Goal: Task Accomplishment & Management: Manage account settings

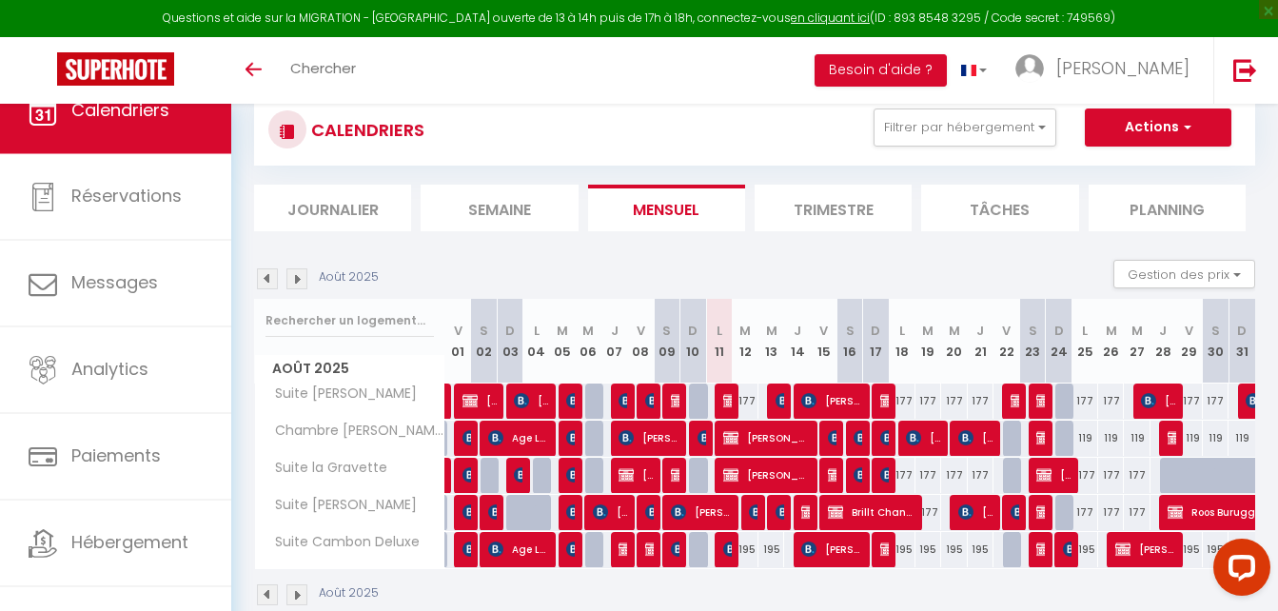
scroll to position [95, 0]
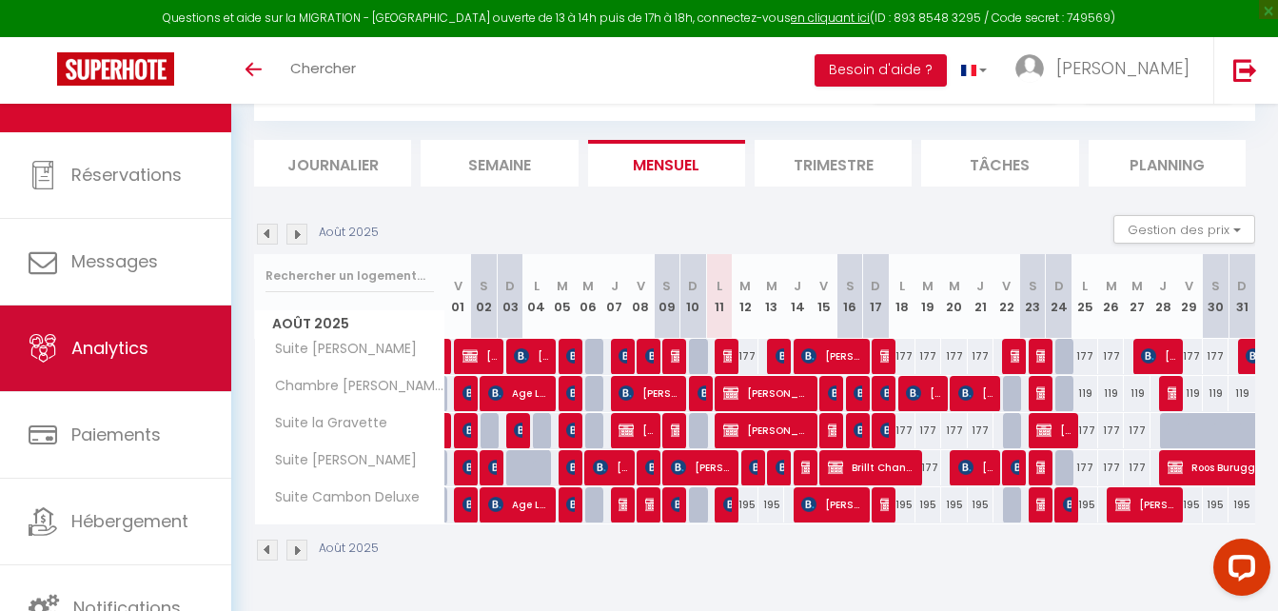
click at [142, 359] on span "Analytics" at bounding box center [109, 348] width 77 height 24
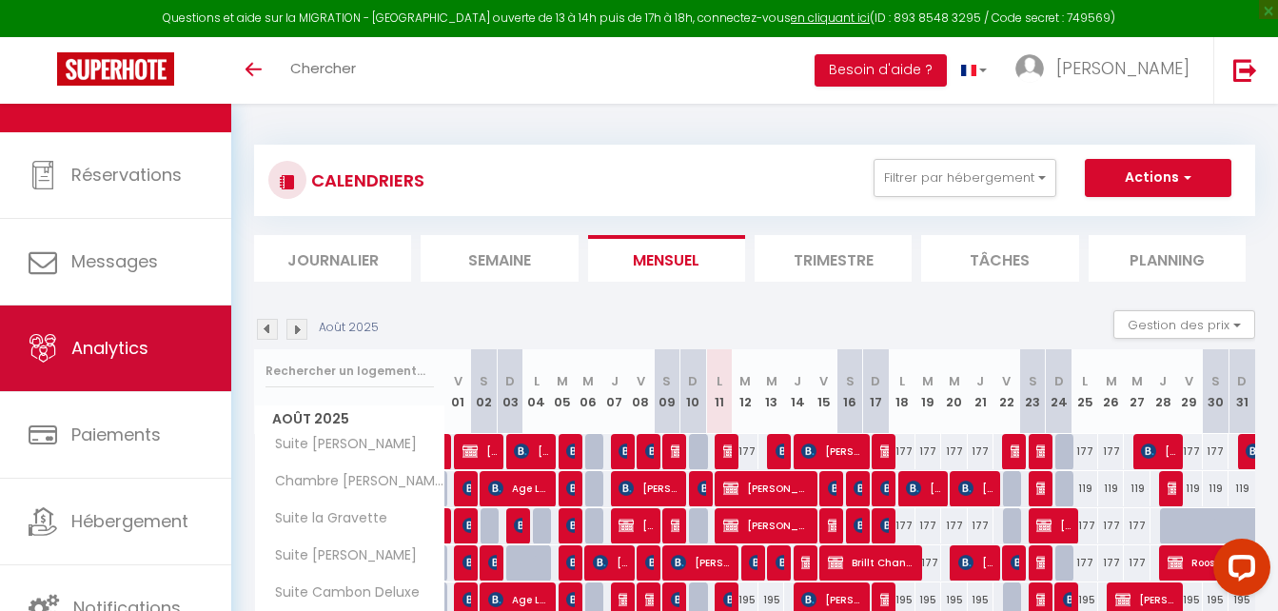
select select "2025"
select select "8"
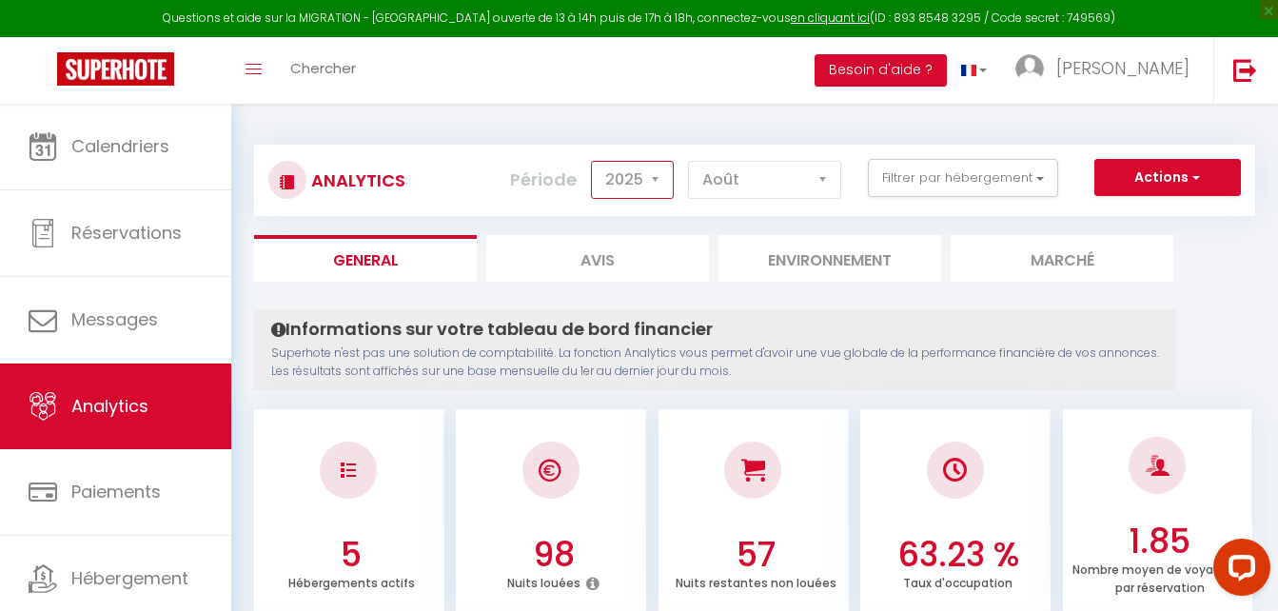
click at [654, 179] on select "2014 2015 2016 2017 2018 2019 2020 2021 2022 2023 2024 2025 2026 2027" at bounding box center [632, 180] width 83 height 38
click at [593, 161] on select "2014 2015 2016 2017 2018 2019 2020 2021 2022 2023 2024 2025 2026 2027" at bounding box center [632, 180] width 83 height 38
click at [656, 177] on select "2014 2015 2016 2017 2018 2019 2020 2021 2022 2023 2024 2025 2026 2027" at bounding box center [632, 180] width 83 height 38
click at [593, 161] on select "2014 2015 2016 2017 2018 2019 2020 2021 2022 2023 2024 2025 2026 2027" at bounding box center [632, 180] width 83 height 38
click at [657, 184] on select "2014 2015 2016 2017 2018 2019 2020 2021 2022 2023 2024 2025 2026 2027" at bounding box center [632, 180] width 83 height 38
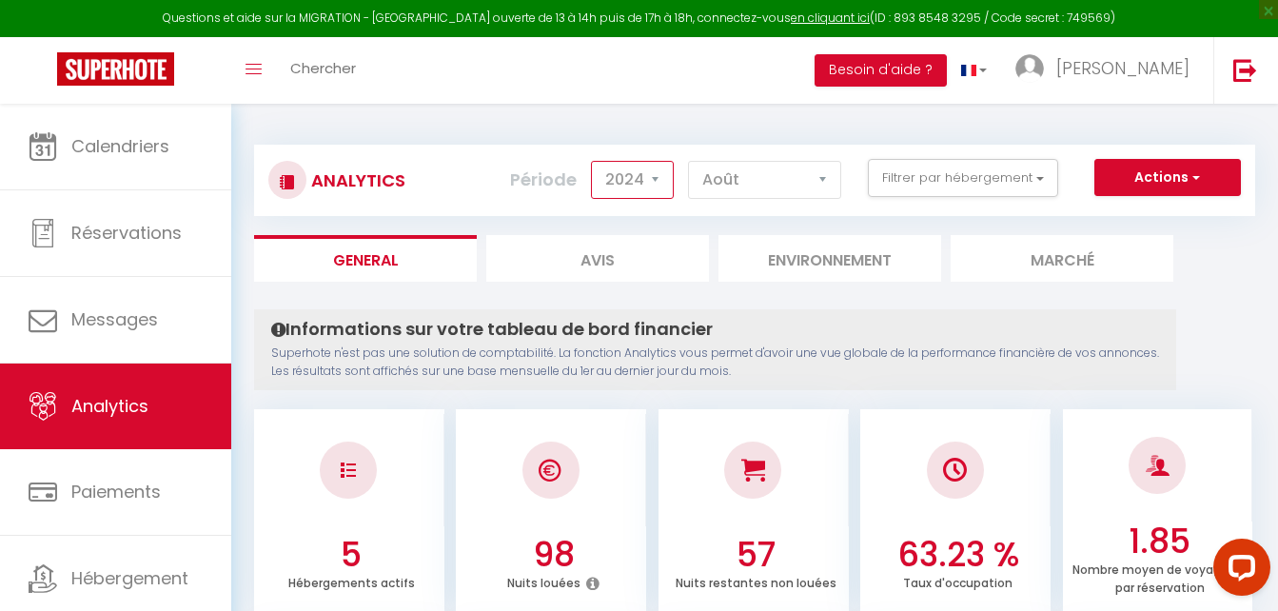
click at [593, 161] on select "2014 2015 2016 2017 2018 2019 2020 2021 2022 2023 2024 2025 2026 2027" at bounding box center [632, 180] width 83 height 38
click at [654, 178] on select "2014 2015 2016 2017 2018 2019 2020 2021 2022 2023 2024 2025 2026 2027" at bounding box center [632, 180] width 83 height 38
click at [593, 161] on select "2014 2015 2016 2017 2018 2019 2020 2021 2022 2023 2024 2025 2026 2027" at bounding box center [632, 180] width 83 height 38
click at [656, 179] on select "2014 2015 2016 2017 2018 2019 2020 2021 2022 2023 2024 2025 2026 2027" at bounding box center [632, 180] width 83 height 38
select select "2024"
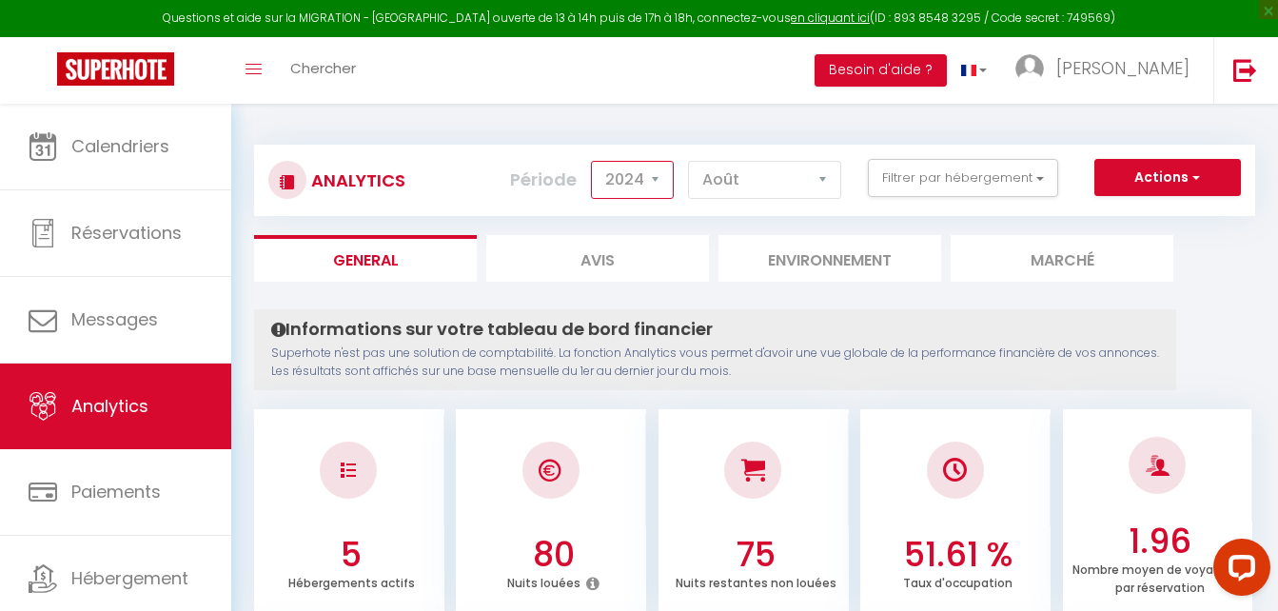
click at [593, 161] on select "2014 2015 2016 2017 2018 2019 2020 2021 2022 2023 2024 2025 2026 2027" at bounding box center [632, 180] width 83 height 38
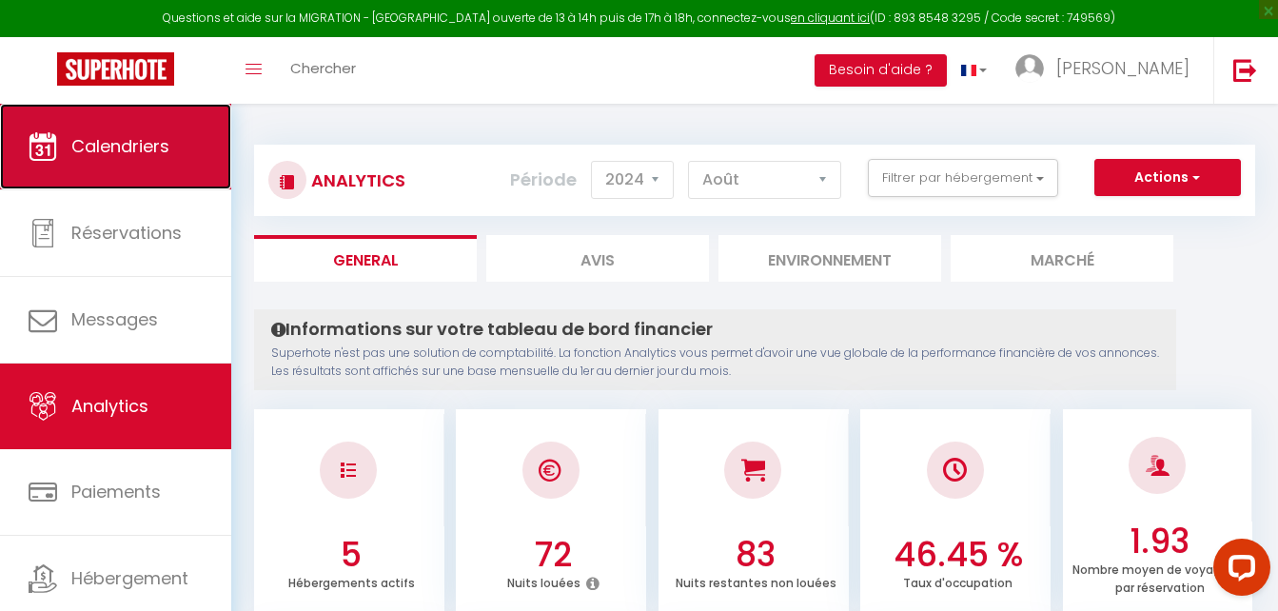
click at [138, 141] on span "Calendriers" at bounding box center [120, 146] width 98 height 24
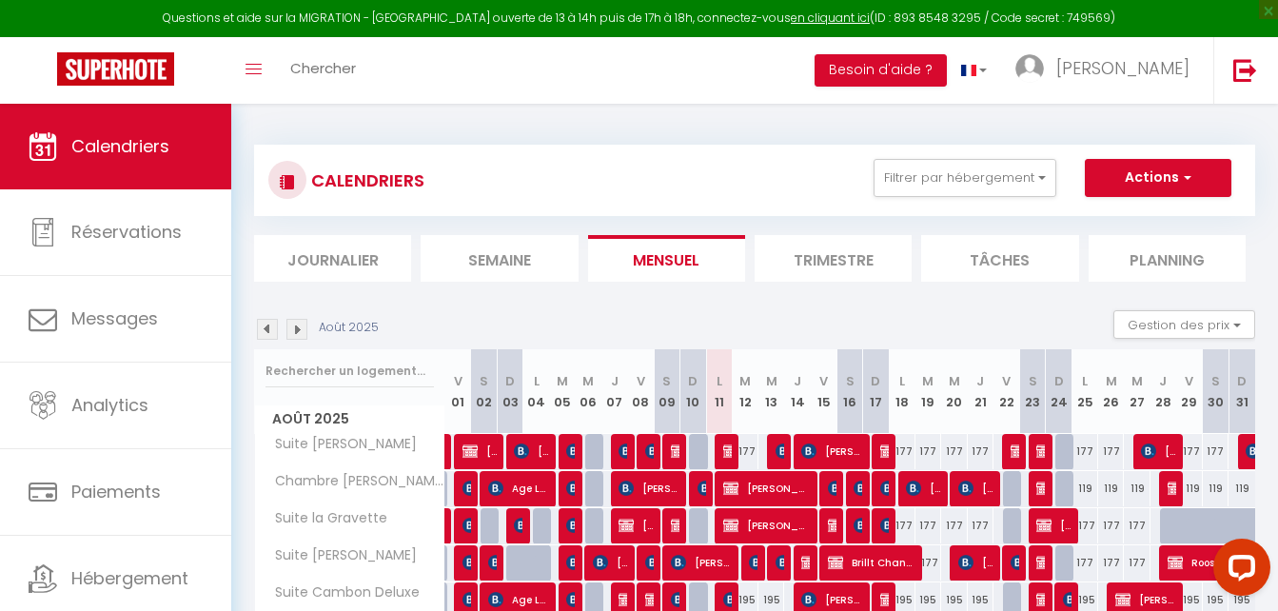
click at [775, 600] on div "195" at bounding box center [771, 599] width 26 height 35
type input "195"
select select "1"
type input "Mer 13 Août 2025"
type input "[DEMOGRAPHIC_DATA] 14 Août 2025"
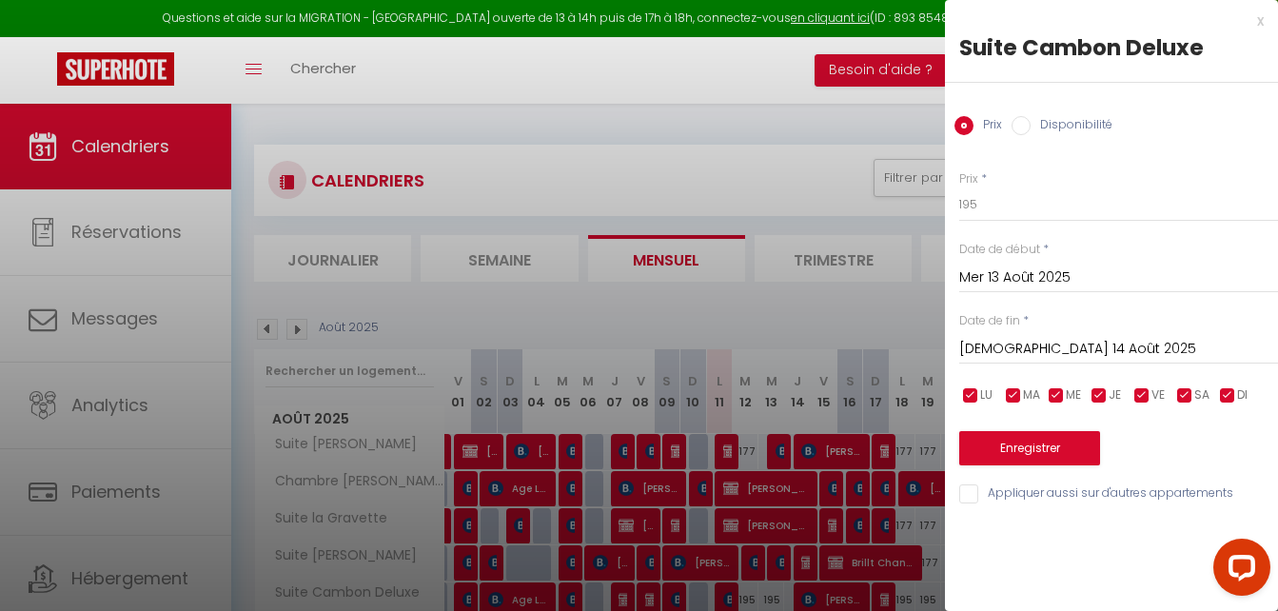
click at [1026, 126] on input "Disponibilité" at bounding box center [1020, 125] width 19 height 19
radio input "true"
radio input "false"
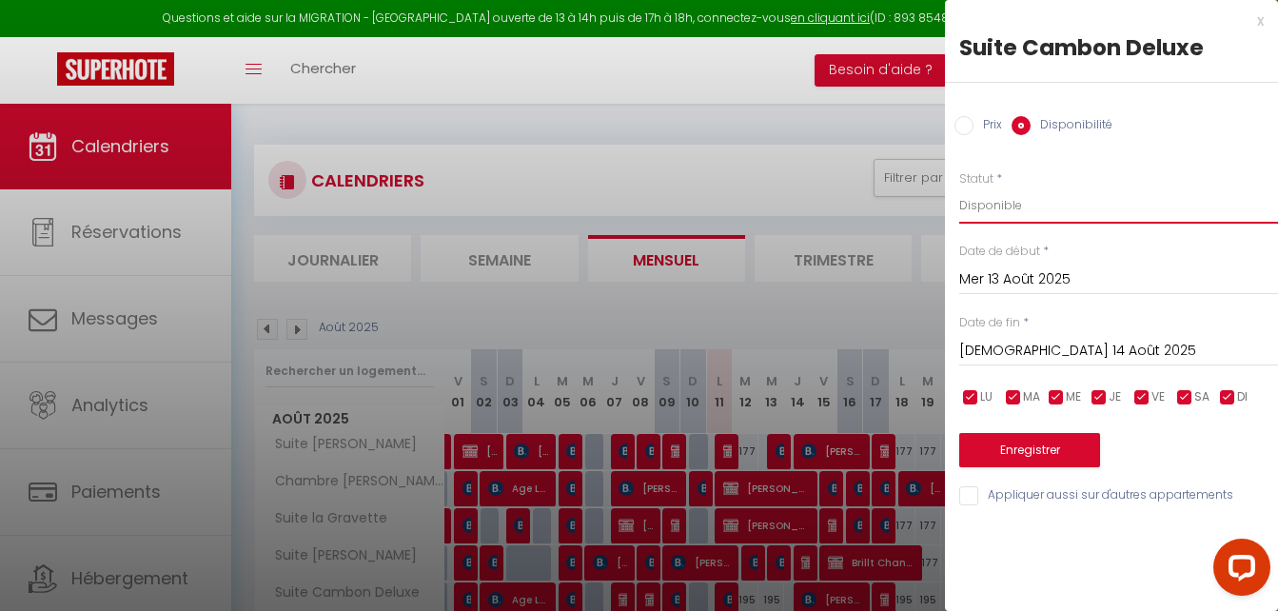
drag, startPoint x: 974, startPoint y: 199, endPoint x: 975, endPoint y: 224, distance: 24.8
click at [974, 199] on select "Disponible Indisponible" at bounding box center [1118, 205] width 319 height 36
select select "0"
click at [959, 187] on select "Disponible Indisponible" at bounding box center [1118, 205] width 319 height 36
click at [1017, 446] on button "Enregistrer" at bounding box center [1029, 450] width 141 height 34
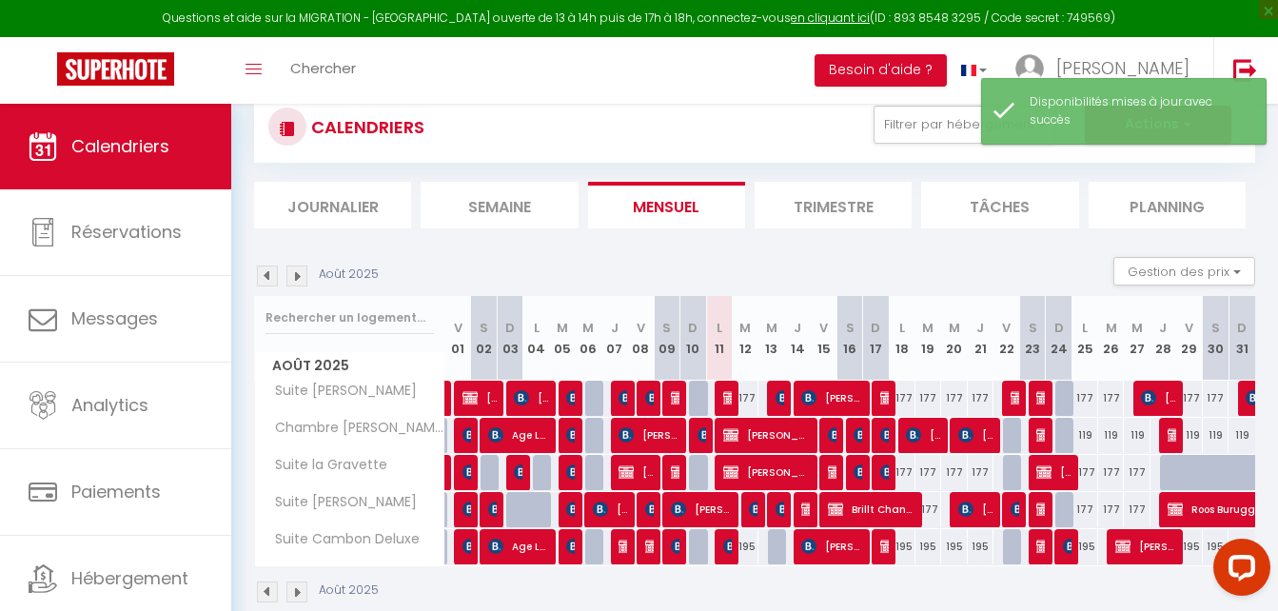
scroll to position [104, 0]
